Goal: Transaction & Acquisition: Subscribe to service/newsletter

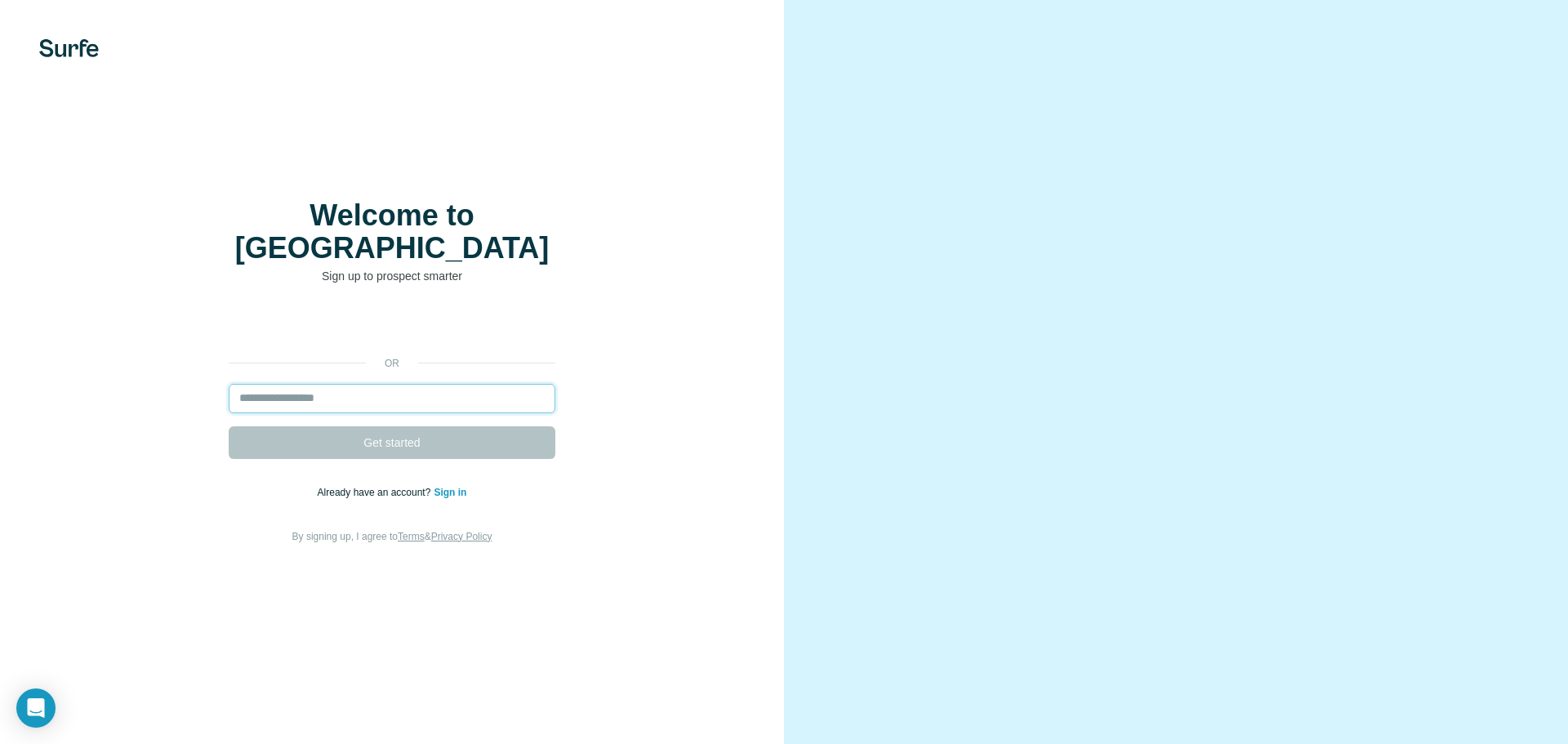
click at [360, 384] on input "email" at bounding box center [392, 398] width 326 height 29
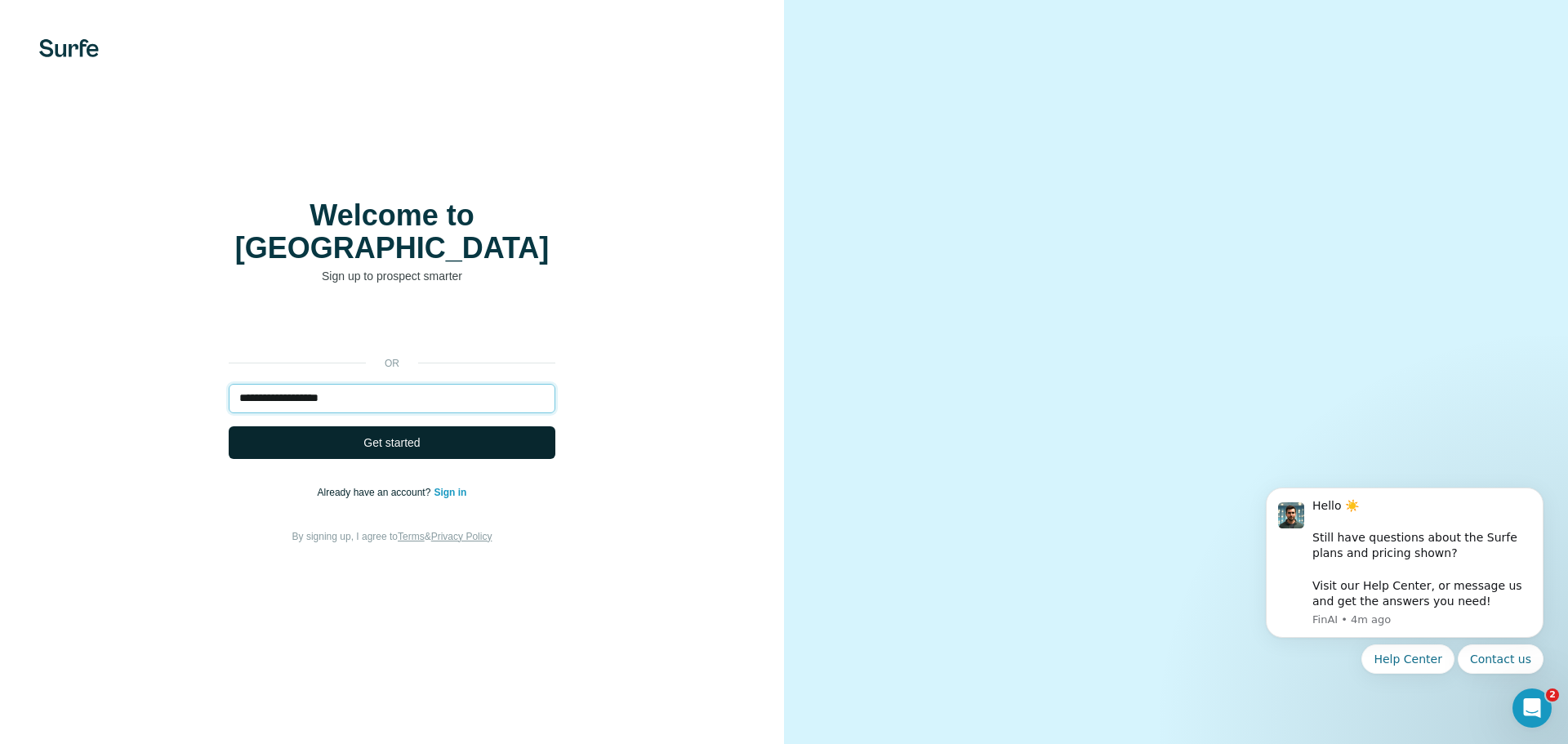
type input "**********"
click at [391, 436] on button "Get started" at bounding box center [392, 443] width 326 height 33
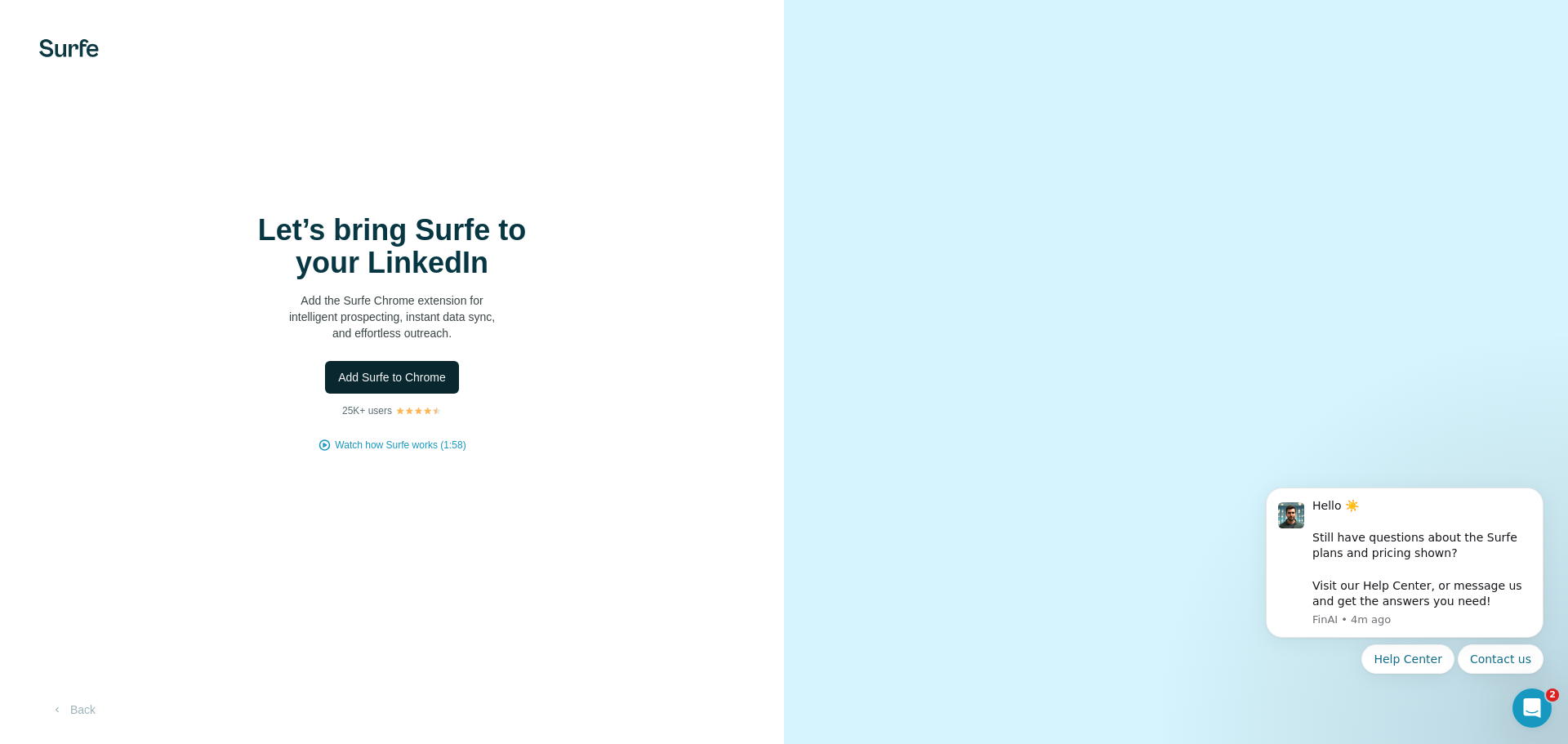
click at [395, 373] on span "Add Surfe to Chrome" at bounding box center [392, 377] width 108 height 16
